Goal: Navigation & Orientation: Find specific page/section

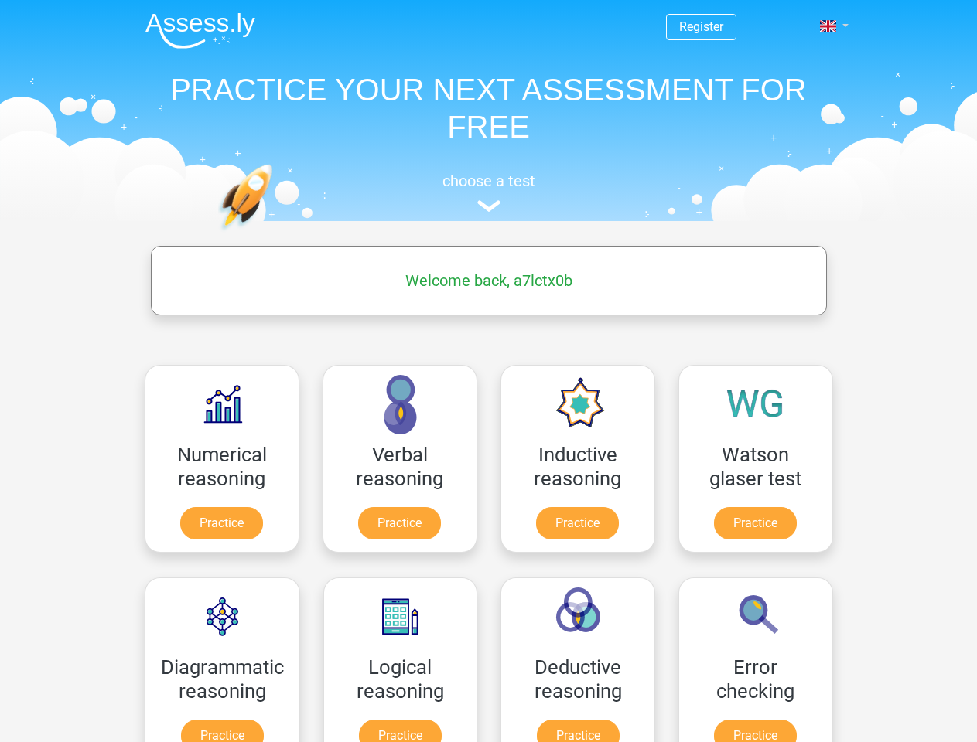
click at [829, 26] on span at bounding box center [828, 26] width 16 height 12
click at [794, 26] on span "a7lctx0b" at bounding box center [801, 26] width 47 height 15
